Goal: Transaction & Acquisition: Purchase product/service

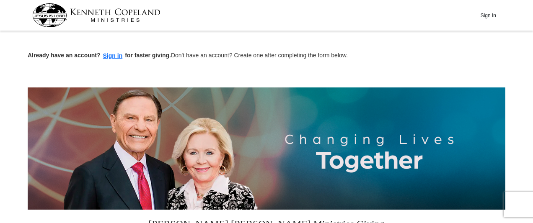
click at [107, 182] on img at bounding box center [267, 149] width 478 height 122
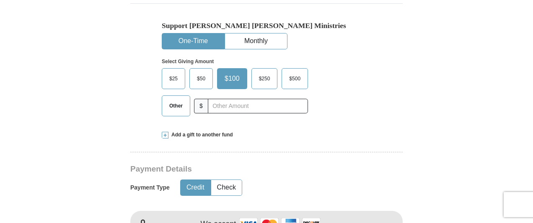
scroll to position [263, 0]
click at [170, 112] on label "Other" at bounding box center [176, 106] width 28 height 20
click at [0, 0] on input "Other" at bounding box center [0, 0] width 0 height 0
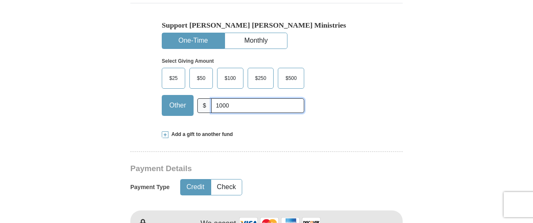
type input "1000.00"
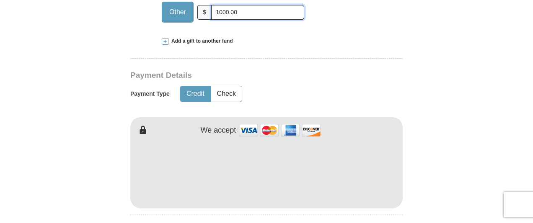
scroll to position [358, 0]
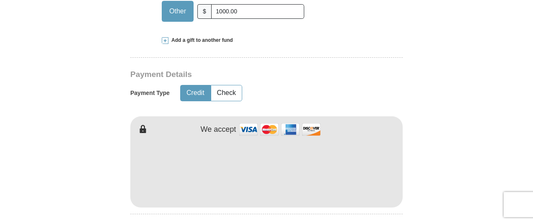
click at [431, 173] on form "Already have an account? Sign in for faster giving. Don't have an account? Crea…" at bounding box center [267, 189] width 478 height 1027
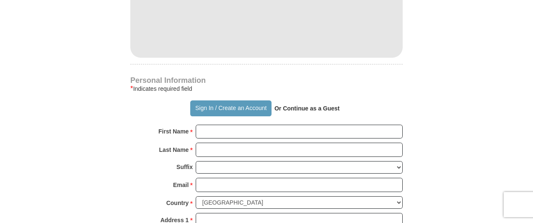
scroll to position [508, 0]
click at [205, 133] on input "First Name *" at bounding box center [299, 132] width 207 height 14
type input "[PERSON_NAME]"
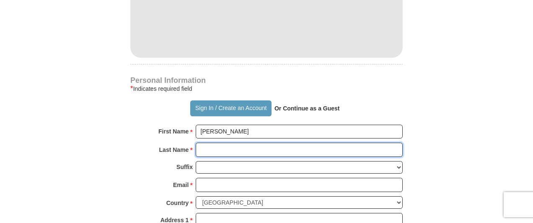
click at [213, 152] on input "Last Name *" at bounding box center [299, 150] width 207 height 14
type input "[PERSON_NAME]"
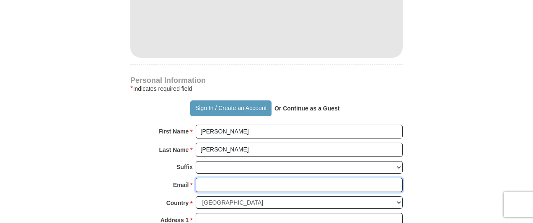
click at [211, 187] on input "Email *" at bounding box center [299, 185] width 207 height 14
type input "[EMAIL_ADDRESS][DOMAIN_NAME]"
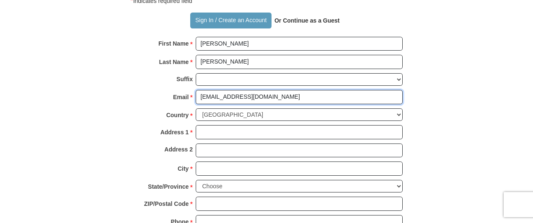
scroll to position [599, 0]
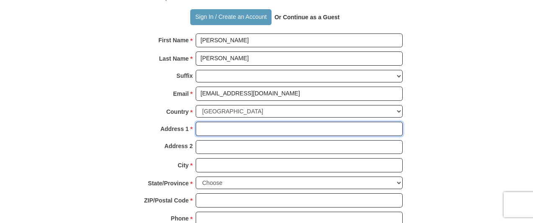
click at [211, 129] on input "Address 1 *" at bounding box center [299, 129] width 207 height 14
type input "[STREET_ADDRESS]"
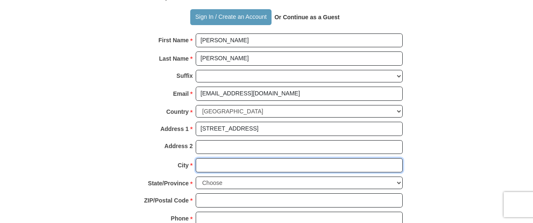
click at [273, 168] on input "City *" at bounding box center [299, 165] width 207 height 14
type input "[PERSON_NAME]"
click at [397, 182] on select "Choose [US_STATE] [US_STATE] [US_STATE] [US_STATE] [US_STATE] Armed Forces Amer…" at bounding box center [299, 183] width 207 height 13
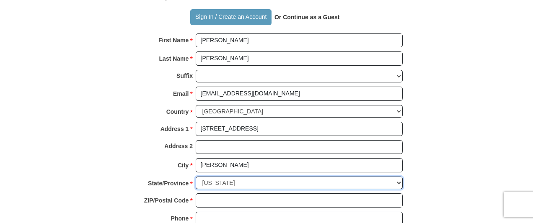
click at [196, 177] on select "Choose [US_STATE] [US_STATE] [US_STATE] [US_STATE] [US_STATE] Armed Forces Amer…" at bounding box center [299, 183] width 207 height 13
click at [391, 186] on select "Choose [US_STATE] [US_STATE] [US_STATE] [US_STATE] [US_STATE] Armed Forces Amer…" at bounding box center [299, 183] width 207 height 13
select select "WY"
click at [196, 177] on select "Choose [US_STATE] [US_STATE] [US_STATE] [US_STATE] [US_STATE] Armed Forces Amer…" at bounding box center [299, 183] width 207 height 13
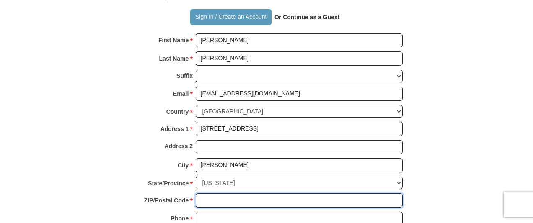
click at [211, 203] on input "ZIP/Postal Code *" at bounding box center [299, 201] width 207 height 14
type input "82801"
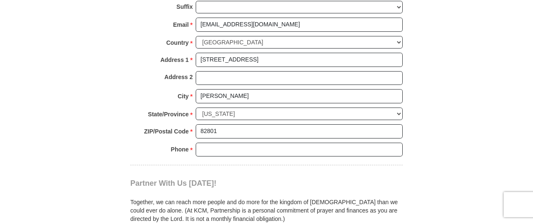
scroll to position [670, 0]
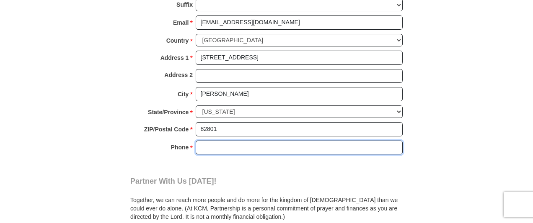
click at [212, 146] on input "Phone * *" at bounding box center [299, 148] width 207 height 14
type input "[PHONE_NUMBER]"
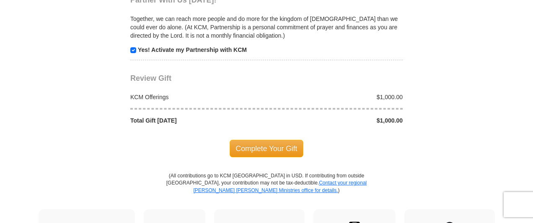
scroll to position [852, 0]
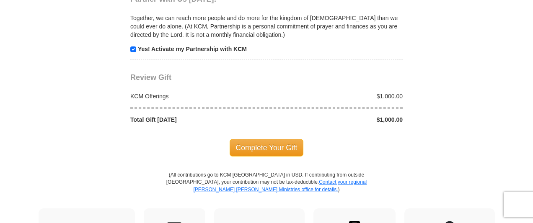
click at [264, 168] on div "Complete Your Gift" at bounding box center [266, 148] width 272 height 48
click at [273, 155] on span "Complete Your Gift" at bounding box center [267, 148] width 74 height 18
